Goal: Transaction & Acquisition: Purchase product/service

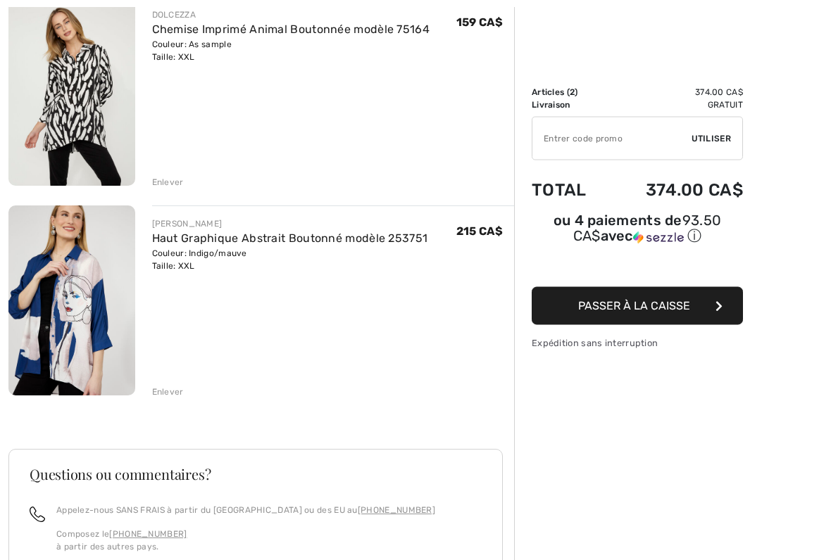
scroll to position [189, 0]
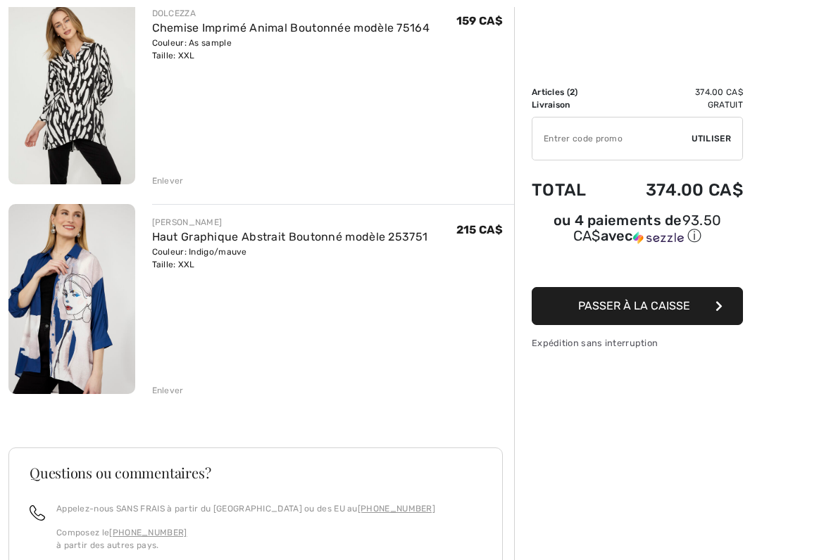
click at [751, 460] on div "Sommaire Description Articles ( 2 ) 374.00 CA$ Code promo 0.00 CA$ Livraison Gr…" at bounding box center [672, 331] width 317 height 903
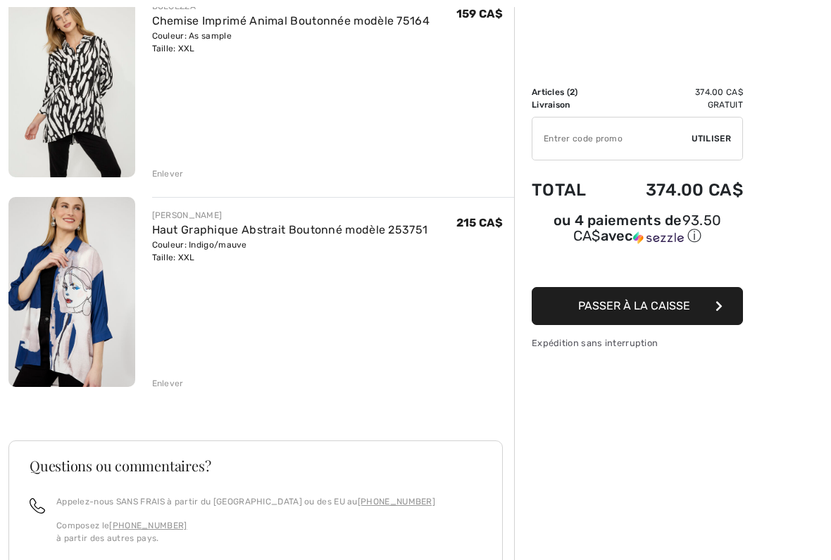
scroll to position [204, 0]
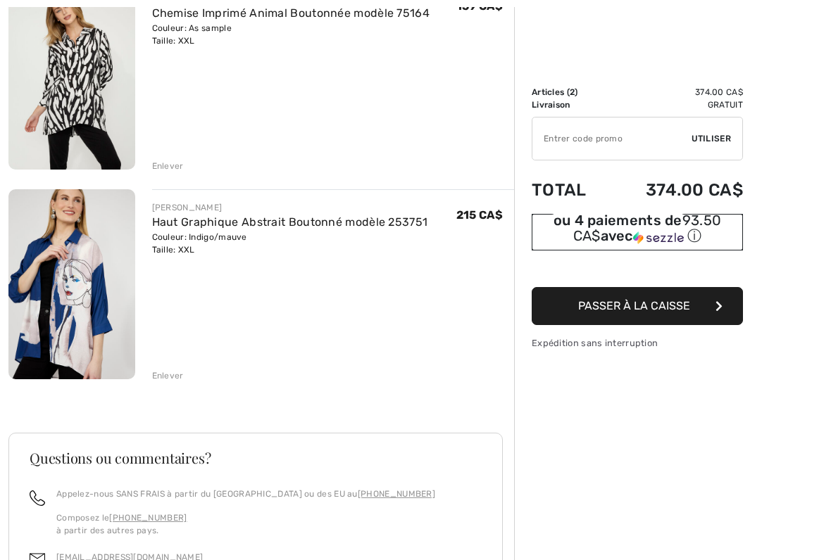
click at [0, 0] on div "ⓘ" at bounding box center [0, 0] width 0 height 0
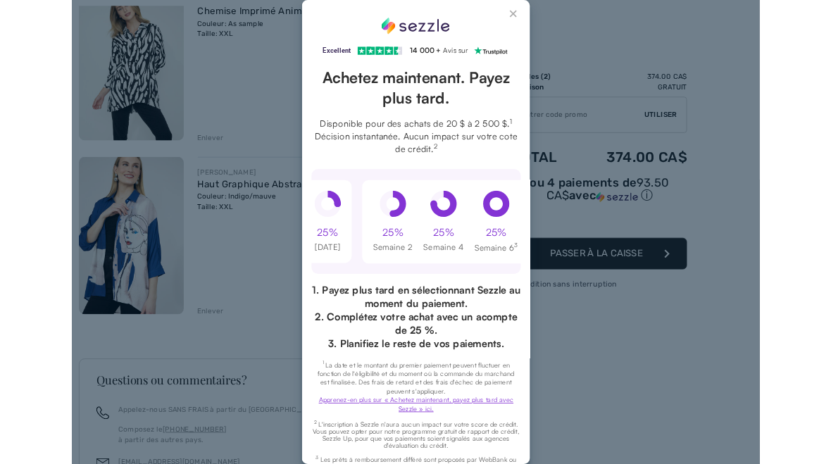
scroll to position [0, 0]
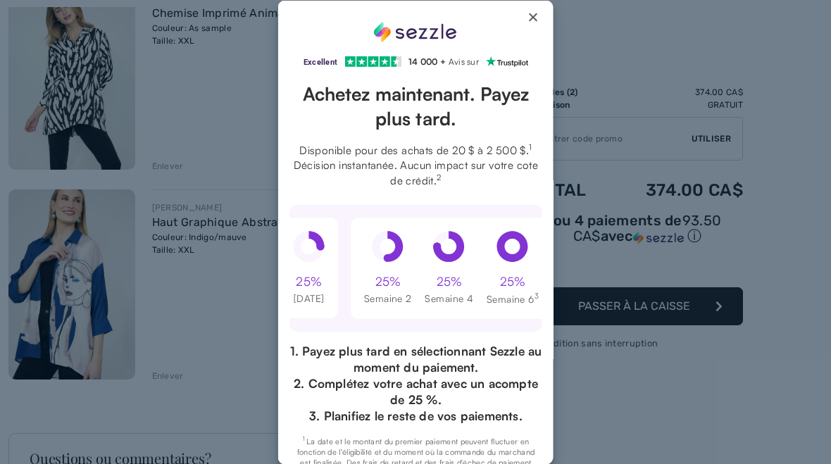
click at [529, 13] on button "Close Sezzle Modal" at bounding box center [533, 19] width 17 height 17
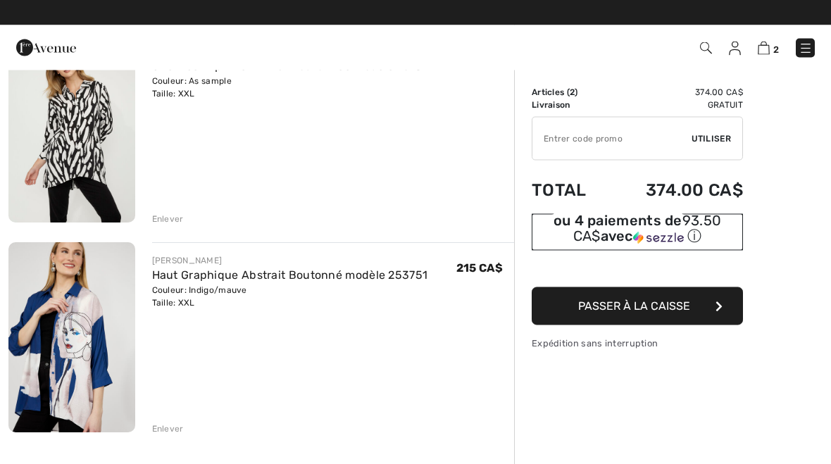
scroll to position [151, 0]
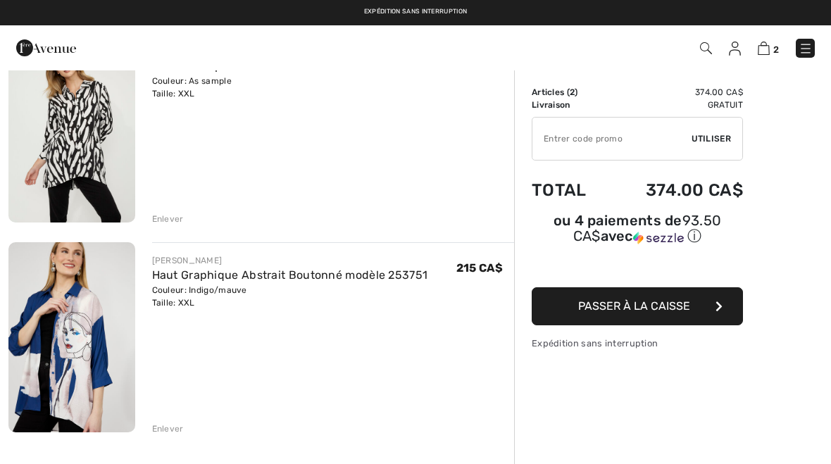
click at [55, 337] on img at bounding box center [71, 336] width 127 height 189
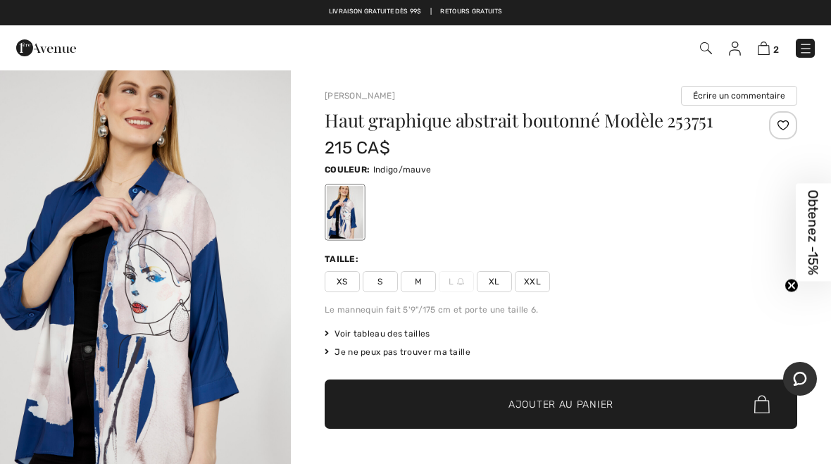
click at [704, 53] on img at bounding box center [706, 48] width 12 height 12
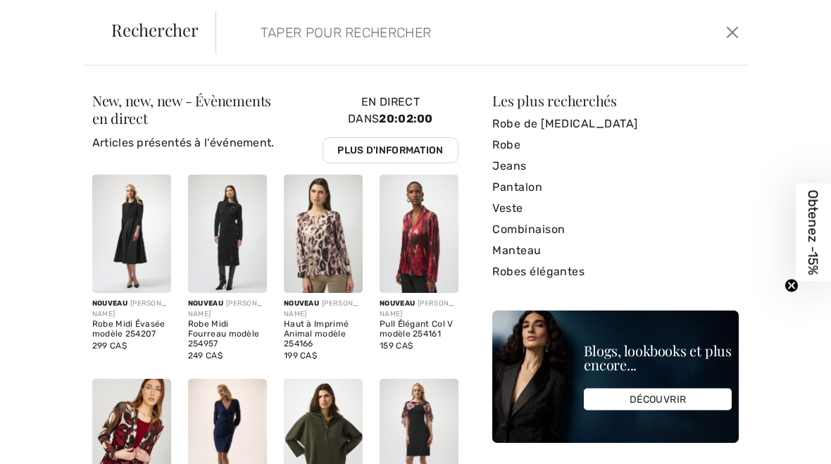
click at [330, 26] on input "search" at bounding box center [427, 32] width 354 height 42
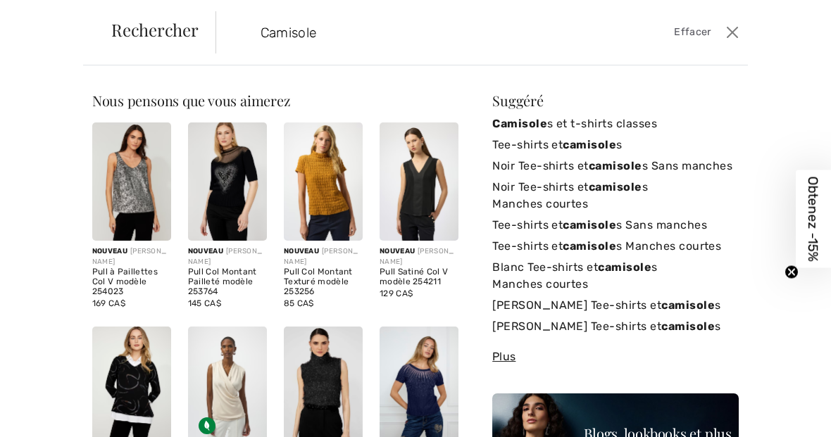
type input "Camisole"
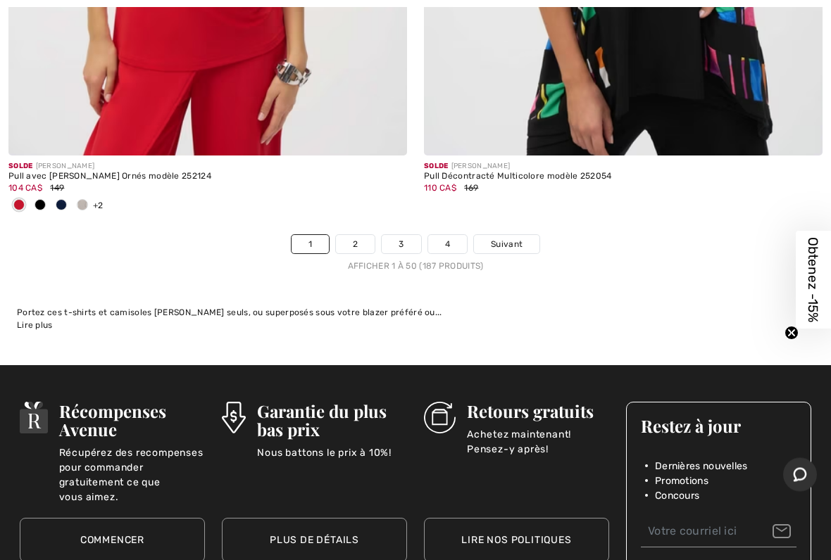
scroll to position [17238, 0]
click at [349, 235] on link "2" at bounding box center [355, 244] width 39 height 18
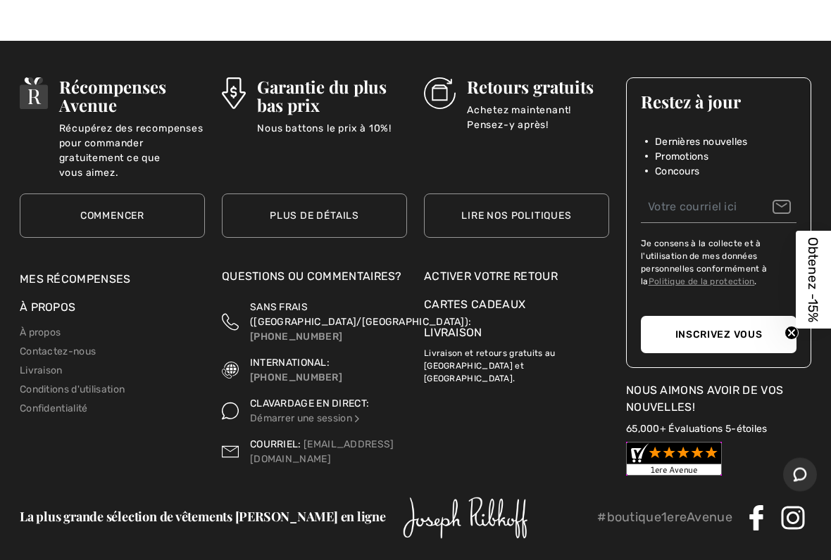
scroll to position [17565, 0]
